Goal: Task Accomplishment & Management: Manage account settings

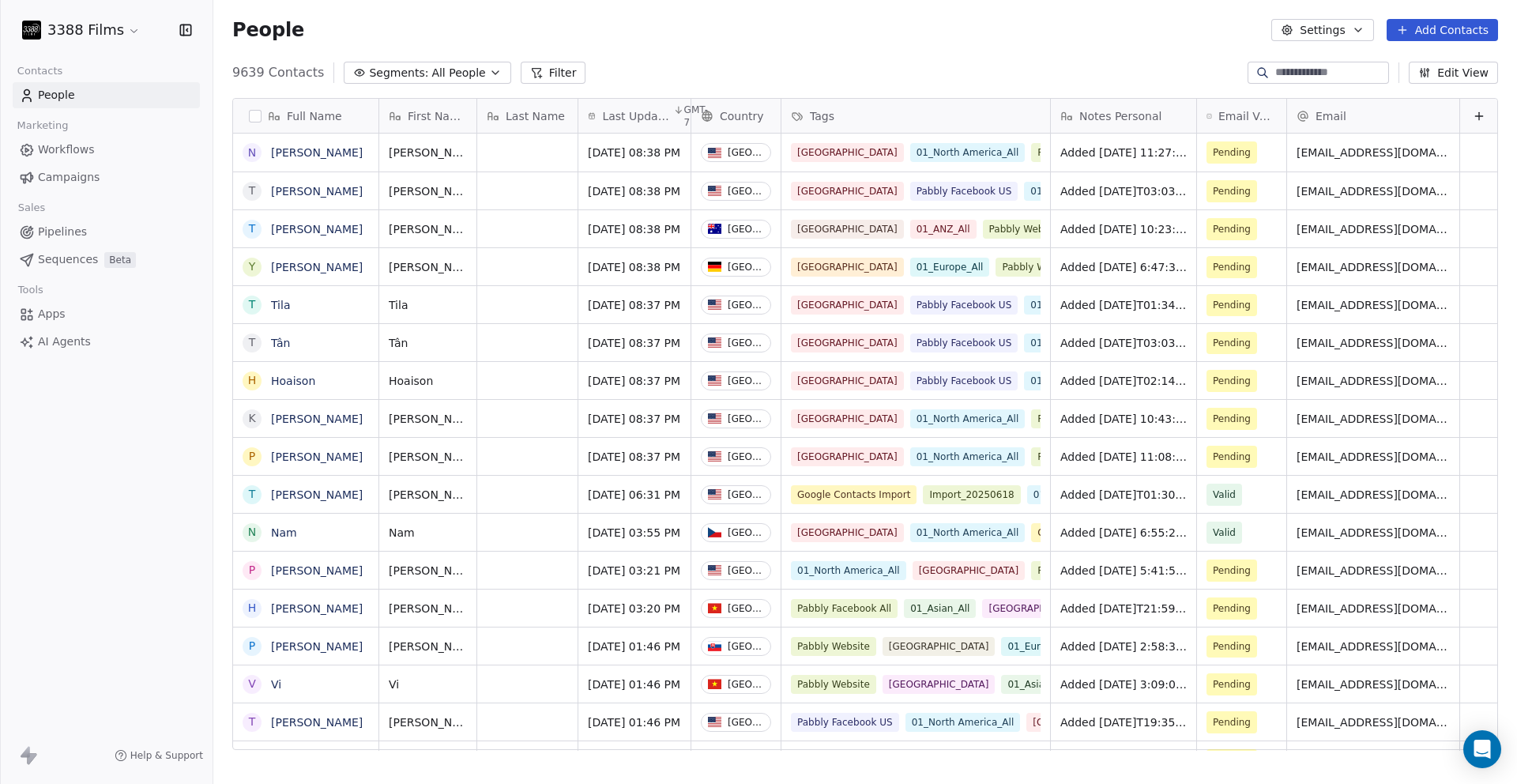
scroll to position [677, 1292]
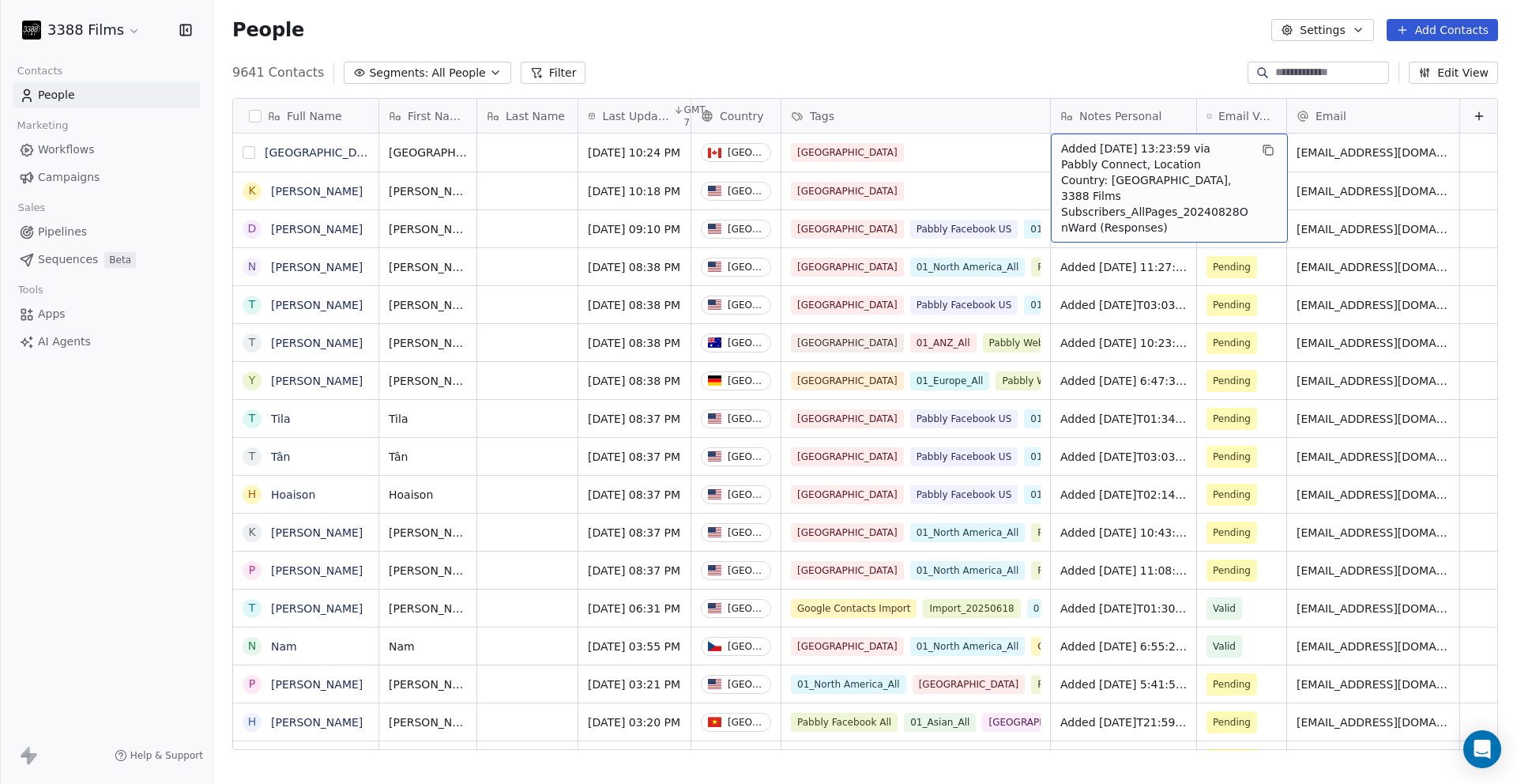
click at [251, 152] on button "grid" at bounding box center [249, 152] width 13 height 13
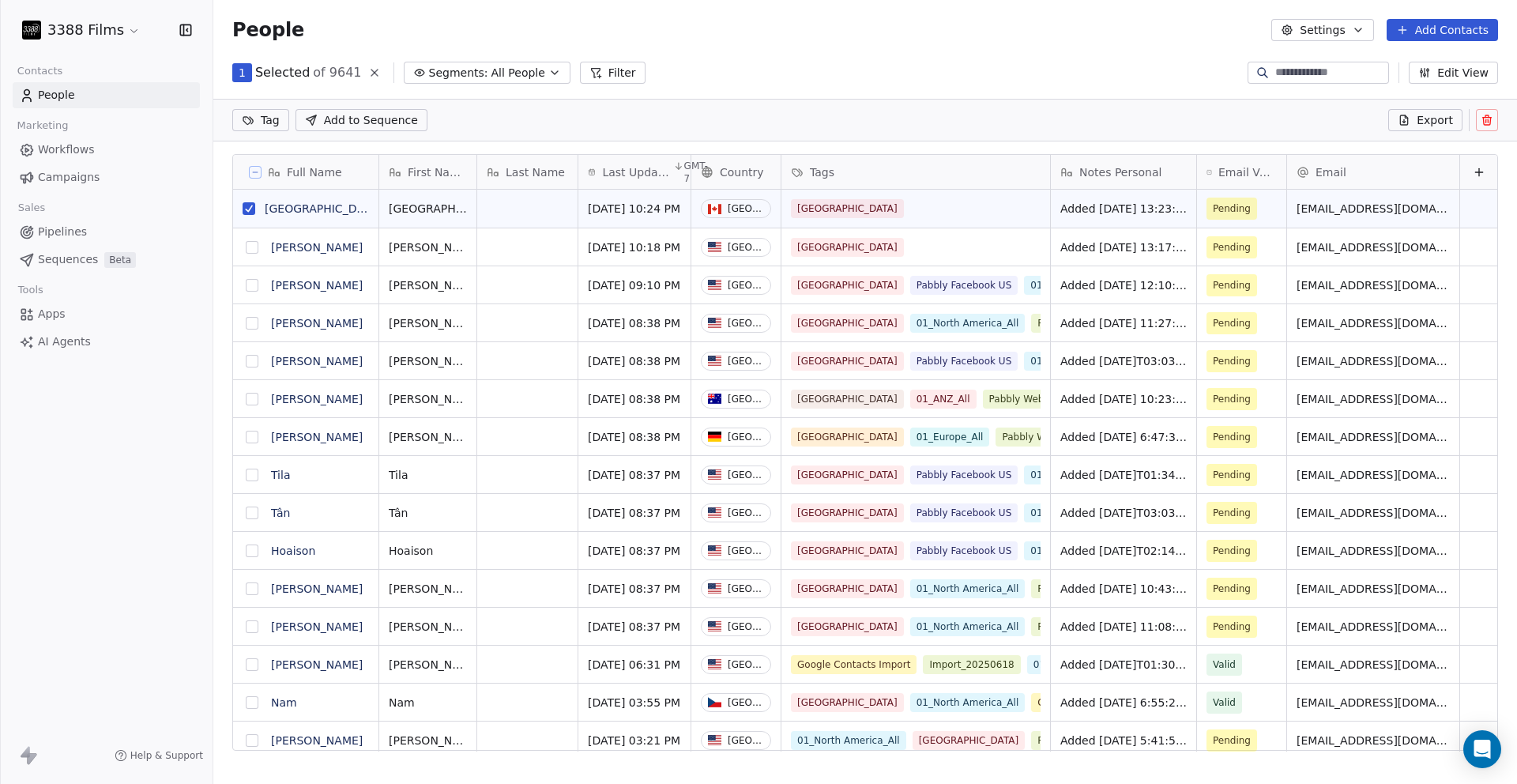
scroll to position [0, 0]
click at [252, 248] on button "grid" at bounding box center [252, 247] width 13 height 13
click at [261, 121] on html "3388 Films Contacts People Marketing Workflows Campaigns Sales Pipelines Sequen…" at bounding box center [758, 392] width 1517 height 784
type input "***"
click at [268, 198] on span "01_North America_All" at bounding box center [323, 200] width 113 height 17
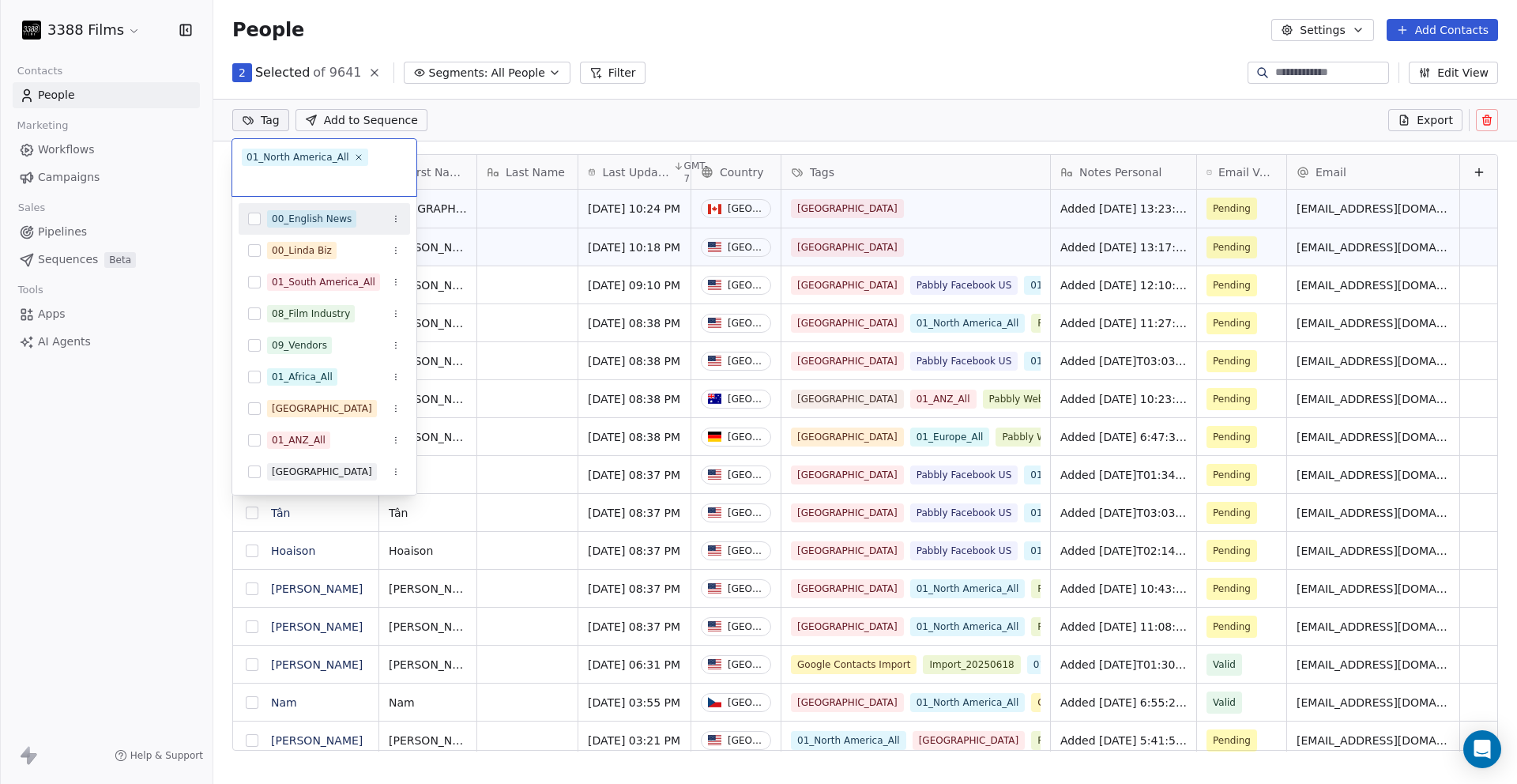
click at [211, 278] on html "3388 Films Contacts People Marketing Workflows Campaigns Sales Pipelines Sequen…" at bounding box center [758, 392] width 1517 height 784
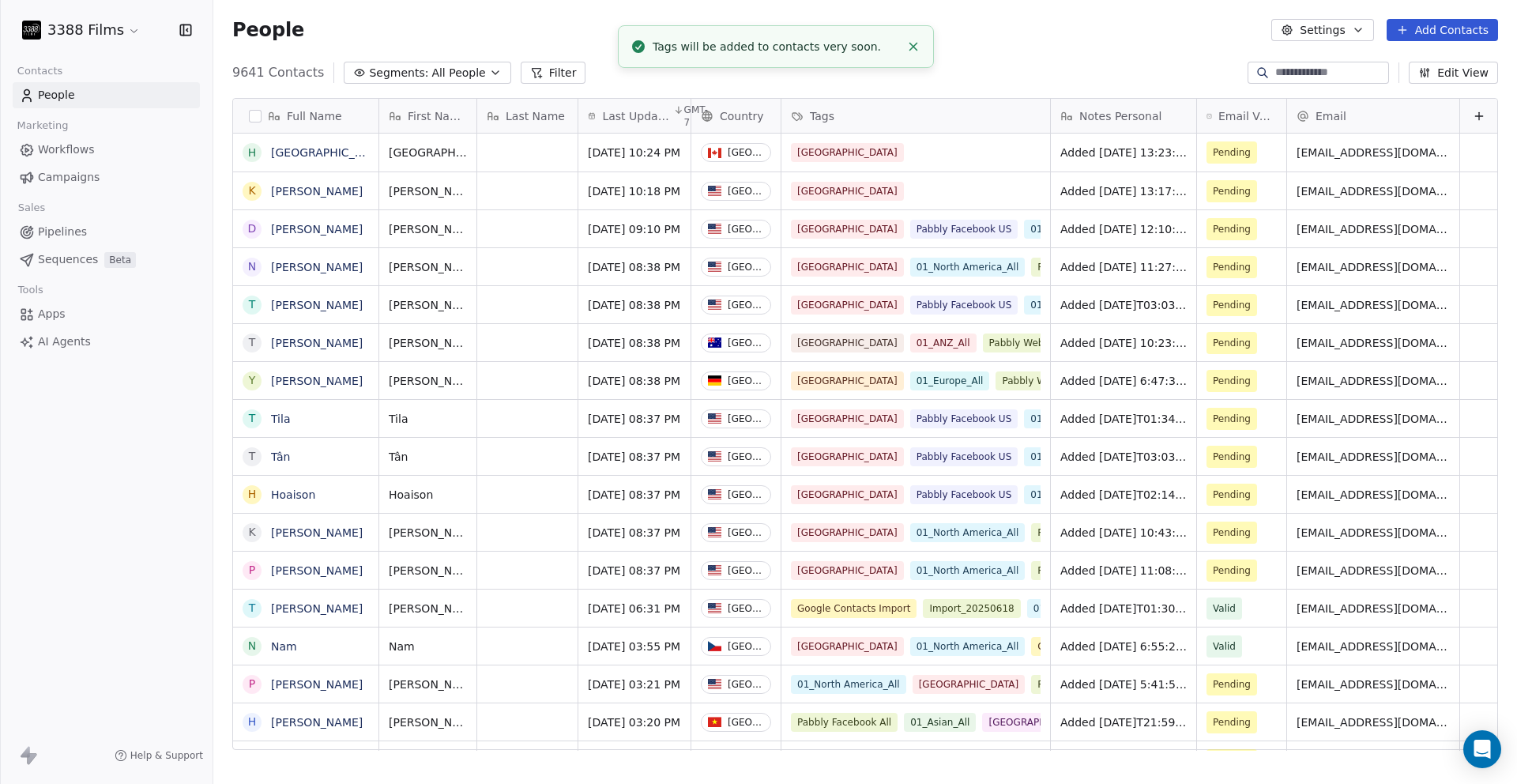
scroll to position [10, 0]
click at [255, 192] on button "grid" at bounding box center [252, 191] width 13 height 13
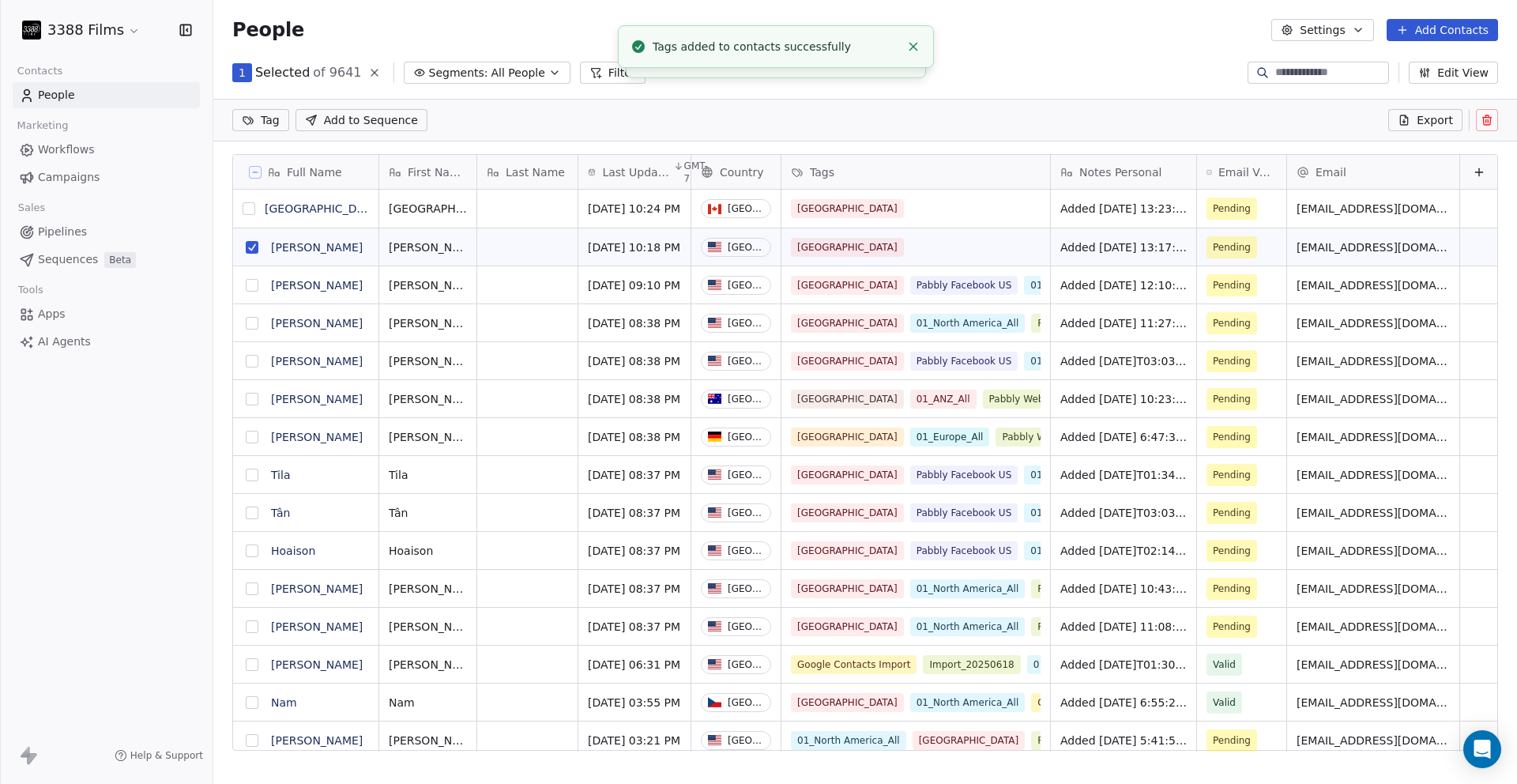
scroll to position [0, 0]
click at [251, 209] on button "grid" at bounding box center [249, 208] width 13 height 13
click at [261, 121] on html "3388 Films Contacts People Marketing Workflows Campaigns Sales Pipelines Sequen…" at bounding box center [758, 392] width 1517 height 784
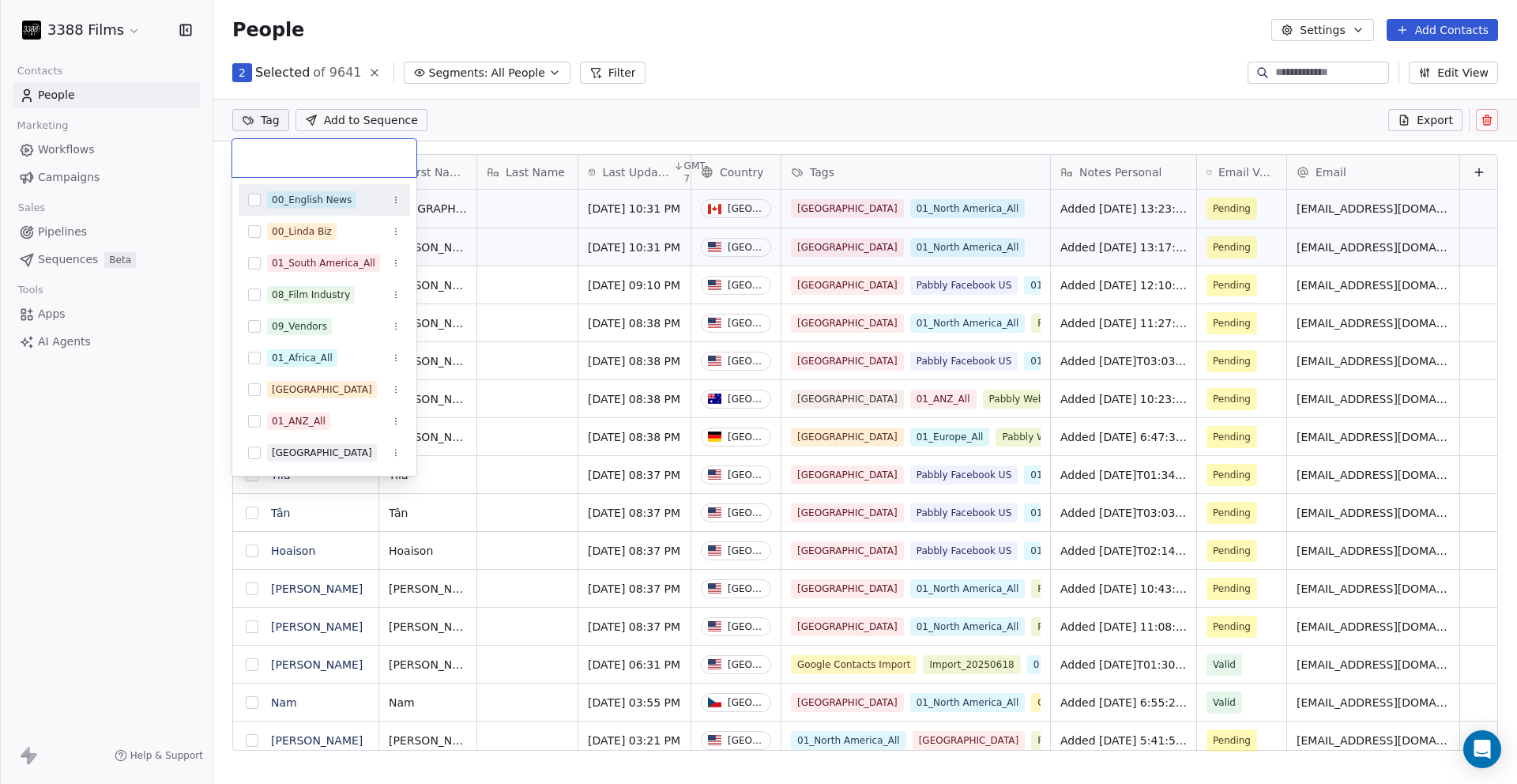
type input "*"
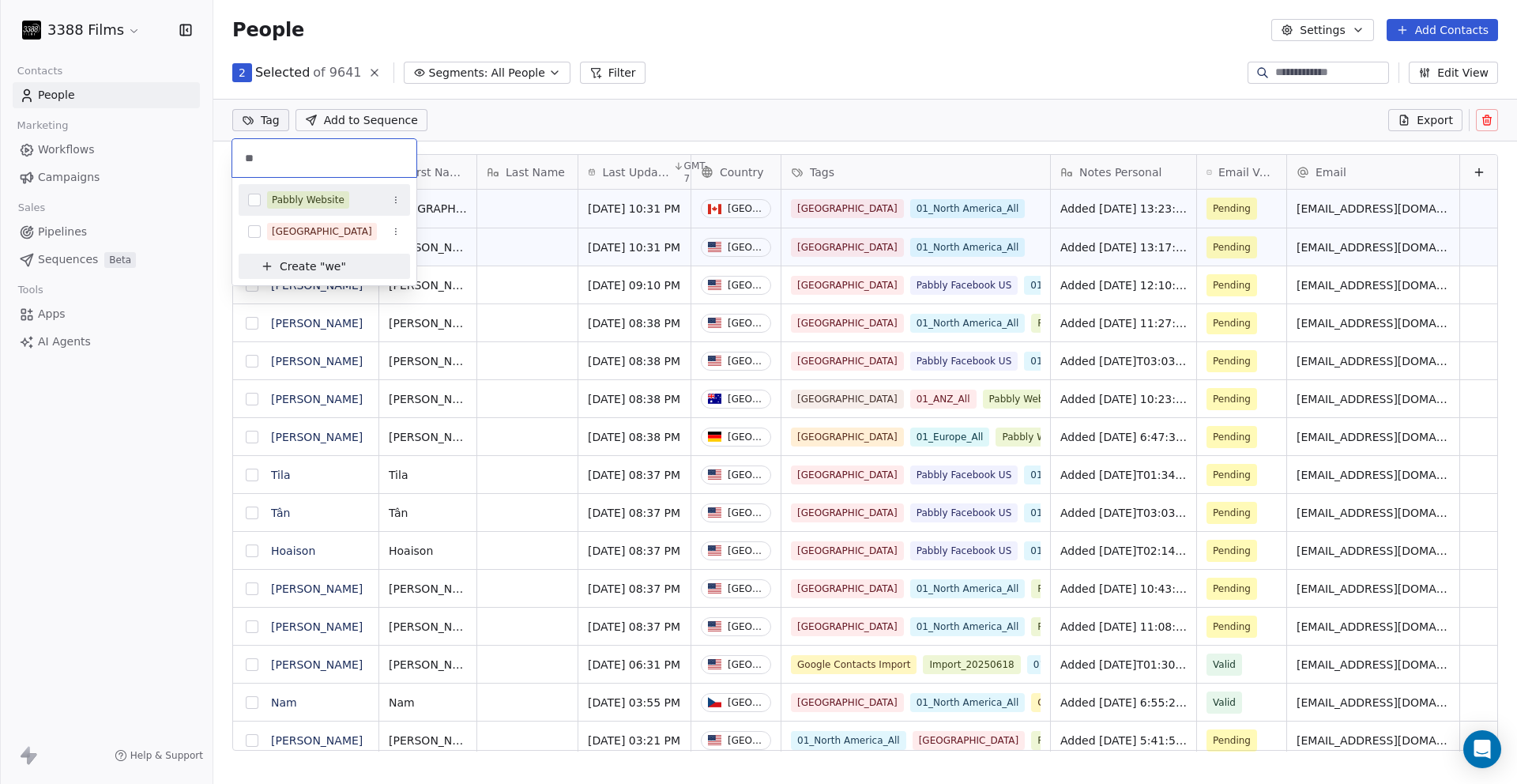
type input "**"
click at [314, 203] on div "Pabbly Website" at bounding box center [308, 200] width 73 height 14
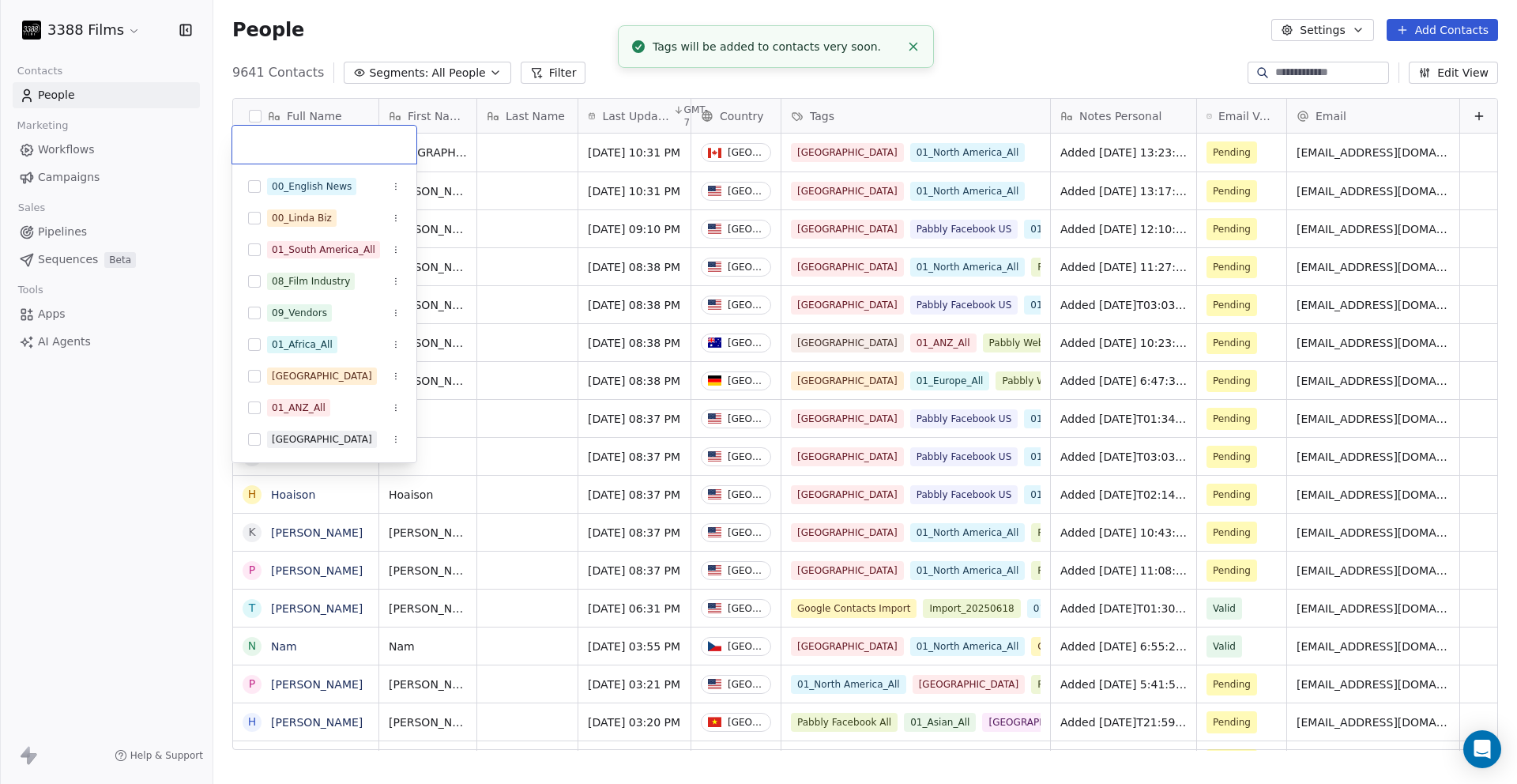
click at [732, 64] on html "3388 Films Contacts People Marketing Workflows Campaigns Sales Pipelines Sequen…" at bounding box center [758, 392] width 1517 height 784
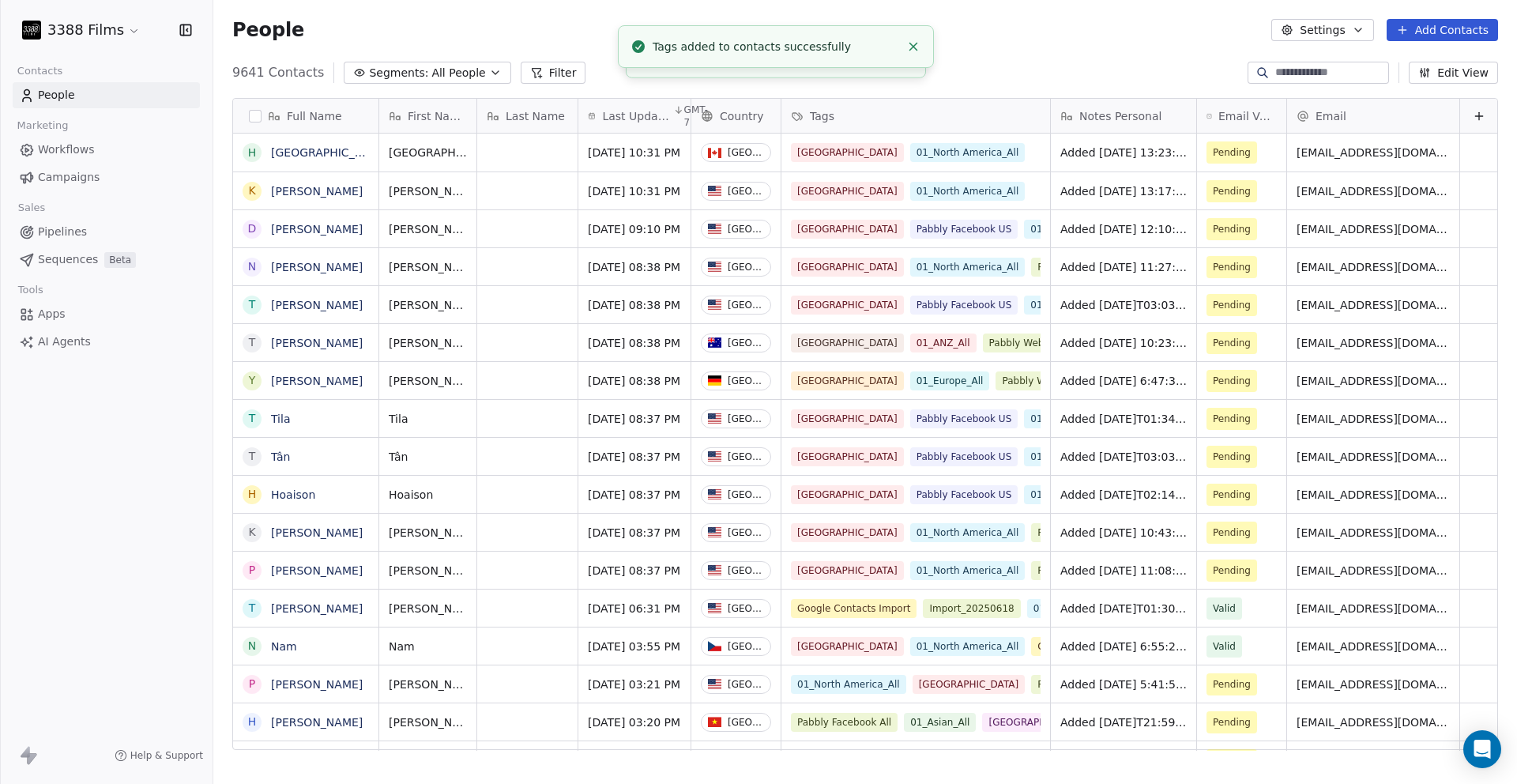
click at [1092, 49] on div "People Settings Add Contacts" at bounding box center [865, 29] width 1304 height 60
click at [178, 502] on div "3388 Films Contacts People Marketing Workflows Campaigns Sales Pipelines Sequen…" at bounding box center [106, 392] width 212 height 784
click at [773, 29] on div "People Settings Add Contacts" at bounding box center [865, 30] width 1266 height 23
